Goal: Complete application form

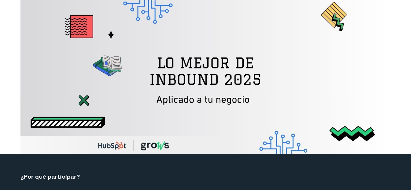
select select "CO"
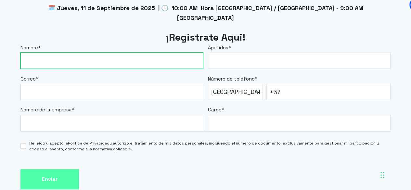
click at [100, 53] on input "Nombre *" at bounding box center [111, 61] width 182 height 16
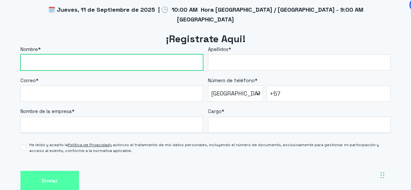
scroll to position [552, 0]
type input "[PERSON_NAME]"
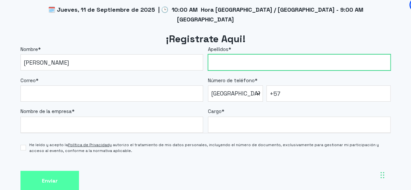
click at [244, 54] on input "Apellidos *" at bounding box center [299, 62] width 182 height 16
click at [231, 54] on input "Apellidos *" at bounding box center [299, 62] width 182 height 16
type input "[PERSON_NAME]"
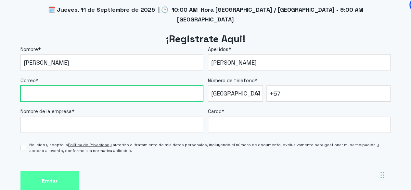
click at [81, 85] on input "Correo *" at bounding box center [111, 93] width 182 height 16
type input "[PERSON_NAME][EMAIL_ADDRESS][DOMAIN_NAME]"
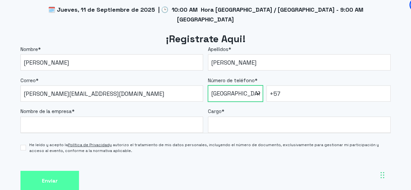
click at [219, 87] on select "* [GEOGRAPHIC_DATA] (‫[GEOGRAPHIC_DATA]‬‎) [GEOGRAPHIC_DATA] ([GEOGRAPHIC_DATA]…" at bounding box center [235, 93] width 55 height 16
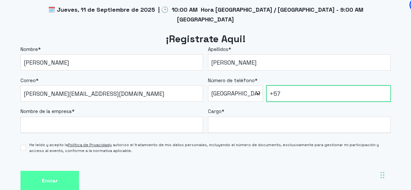
click at [300, 87] on input "+57" at bounding box center [328, 93] width 124 height 16
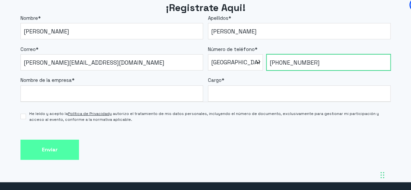
type input "[PHONE_NUMBER]"
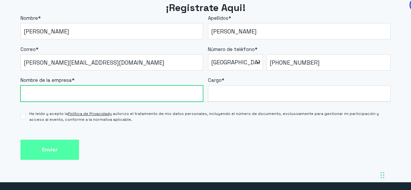
click at [77, 85] on input "Nombre de la empresa *" at bounding box center [111, 93] width 182 height 16
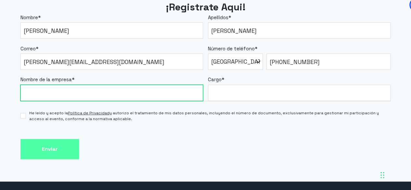
scroll to position [584, 0]
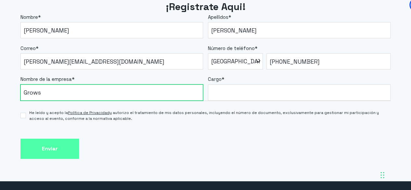
type input "Grows"
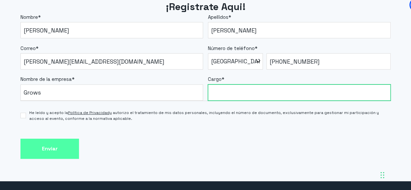
click at [231, 84] on input "Cargo *" at bounding box center [299, 92] width 182 height 16
type input "Estratega de implementación"
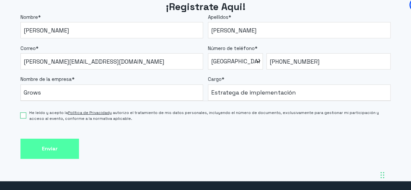
click at [23, 113] on input "He leído y acepto la Política de Privacidad y autorizo el tratamiento de mis da…" at bounding box center [22, 116] width 5 height 6
checkbox input "true"
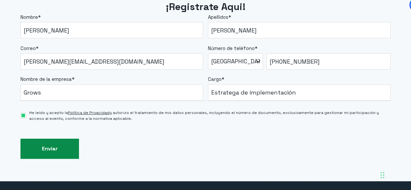
click at [48, 140] on input "Enviar" at bounding box center [49, 149] width 58 height 20
